Goal: Transaction & Acquisition: Obtain resource

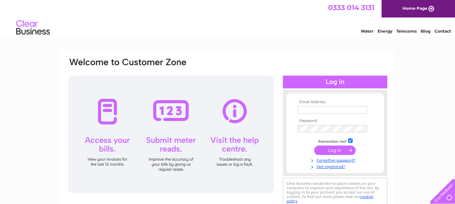
type input "[PERSON_NAME][EMAIL_ADDRESS][DOMAIN_NAME]"
click at [334, 149] on input "submit" at bounding box center [334, 150] width 41 height 9
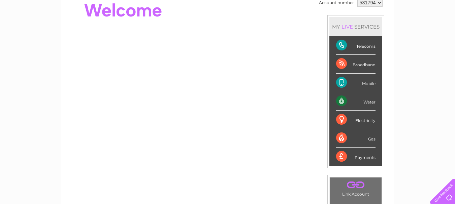
scroll to position [61, 0]
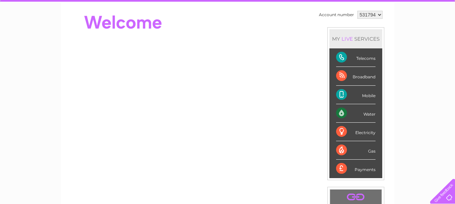
click at [365, 170] on div "Payments" at bounding box center [355, 169] width 39 height 18
click at [339, 168] on div "Payments" at bounding box center [355, 169] width 39 height 18
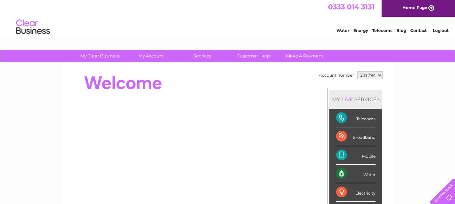
scroll to position [0, 0]
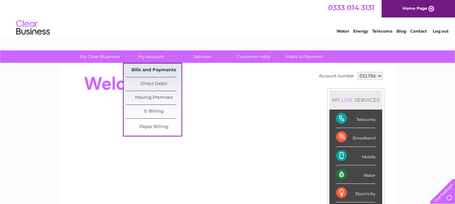
click at [154, 68] on link "Bills and Payments" at bounding box center [154, 70] width 56 height 13
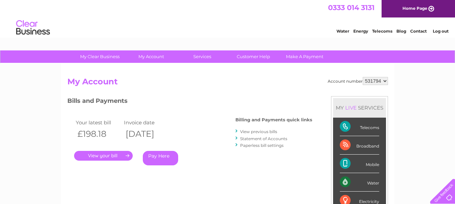
click at [114, 155] on link "." at bounding box center [103, 156] width 59 height 10
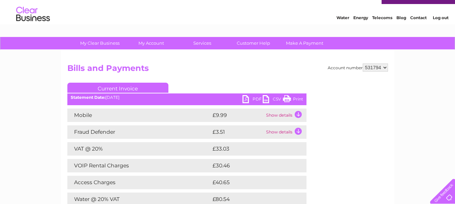
scroll to position [34, 0]
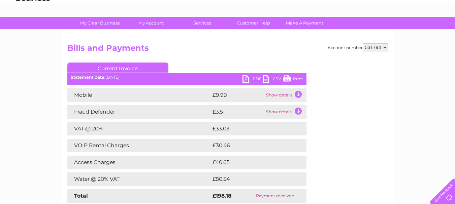
click at [247, 77] on link "PDF" at bounding box center [252, 80] width 20 height 10
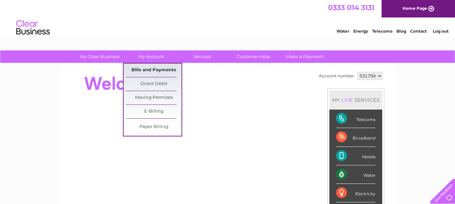
click at [150, 71] on link "Bills and Payments" at bounding box center [154, 70] width 56 height 13
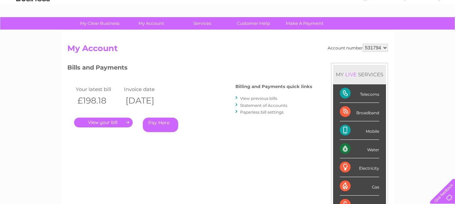
scroll to position [67, 0]
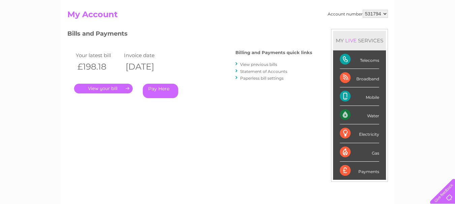
click at [127, 86] on link "." at bounding box center [103, 89] width 59 height 10
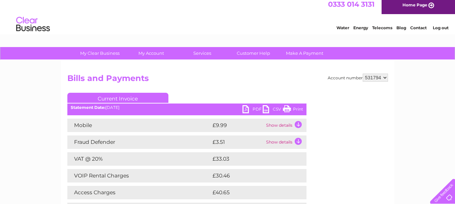
scroll to position [3, 0]
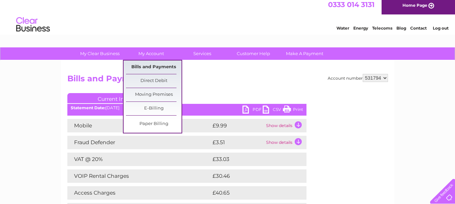
click at [155, 66] on link "Bills and Payments" at bounding box center [154, 67] width 56 height 13
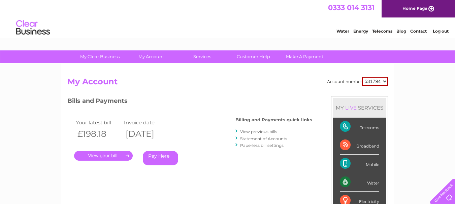
click at [255, 132] on link "View previous bills" at bounding box center [258, 131] width 37 height 5
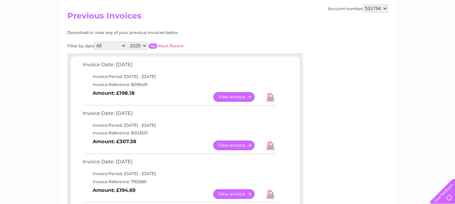
scroll to position [67, 0]
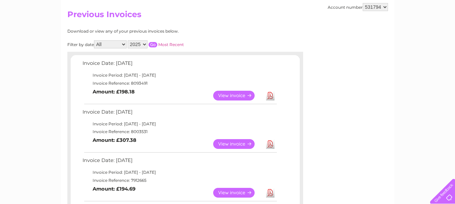
click at [245, 144] on link "View" at bounding box center [237, 144] width 49 height 10
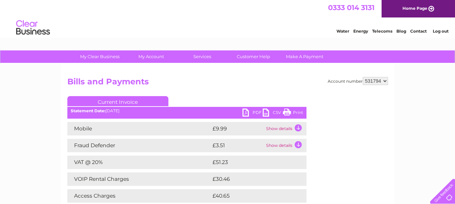
click at [246, 112] on link "PDF" at bounding box center [252, 114] width 20 height 10
